Goal: Information Seeking & Learning: Learn about a topic

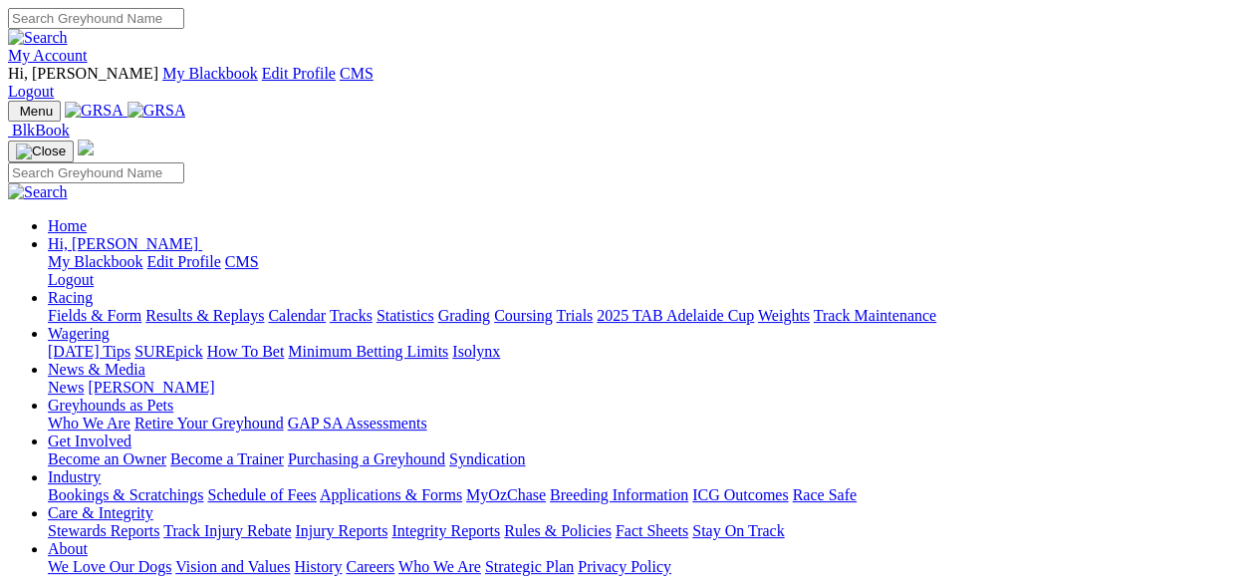
click at [75, 307] on link "Fields & Form" at bounding box center [95, 315] width 94 height 17
